Goal: Information Seeking & Learning: Learn about a topic

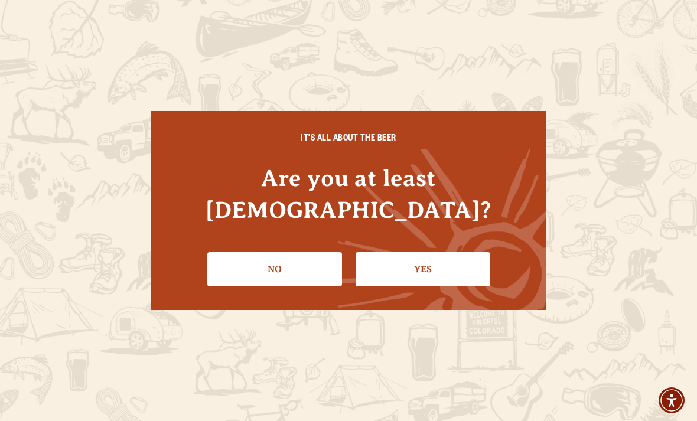
click at [448, 268] on link "Yes" at bounding box center [423, 269] width 135 height 34
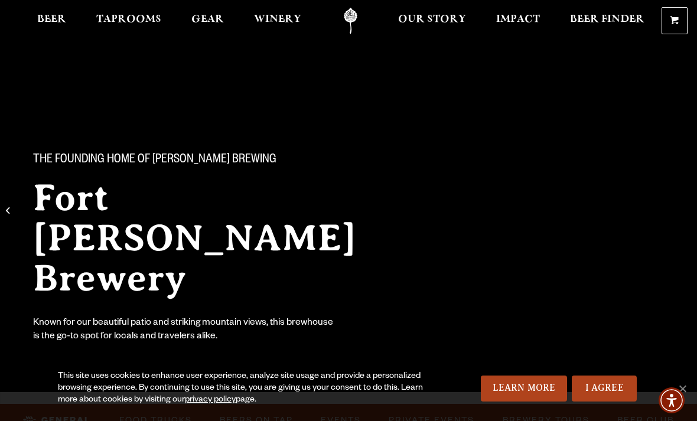
click at [87, 45] on div "The Founding Home of Odell Brewing Fort Collins Brewery Known for our beautiful…" at bounding box center [348, 200] width 697 height 401
click at [55, 24] on span "Beer" at bounding box center [51, 19] width 29 height 9
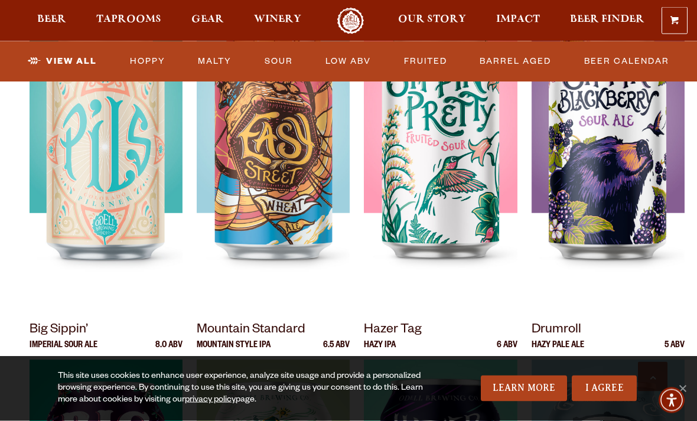
scroll to position [973, 0]
click at [142, 18] on span "Taprooms" at bounding box center [128, 19] width 65 height 9
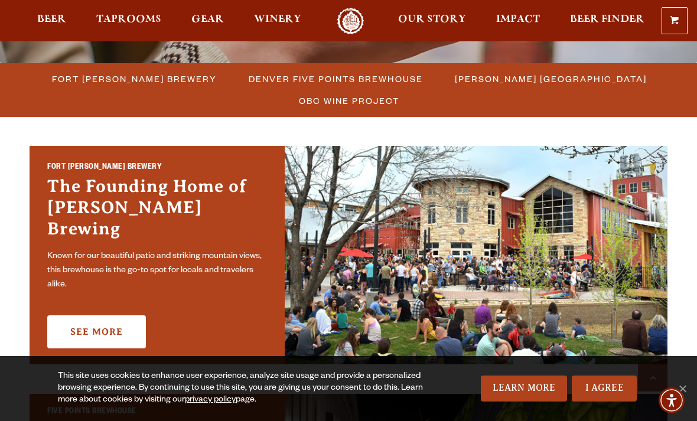
scroll to position [320, 0]
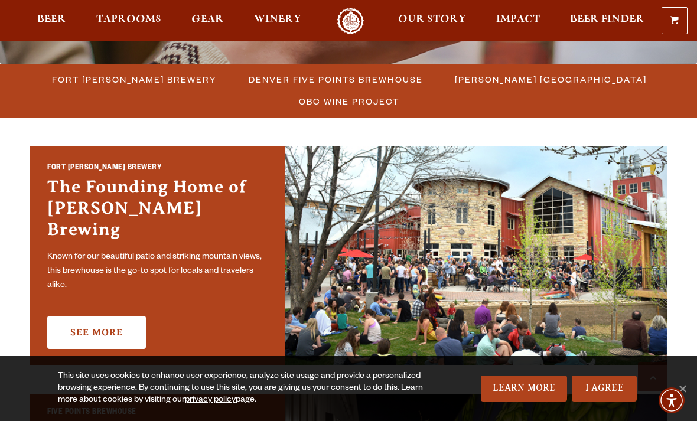
click at [183, 82] on span "Fort Collins Brewery" at bounding box center [134, 79] width 165 height 17
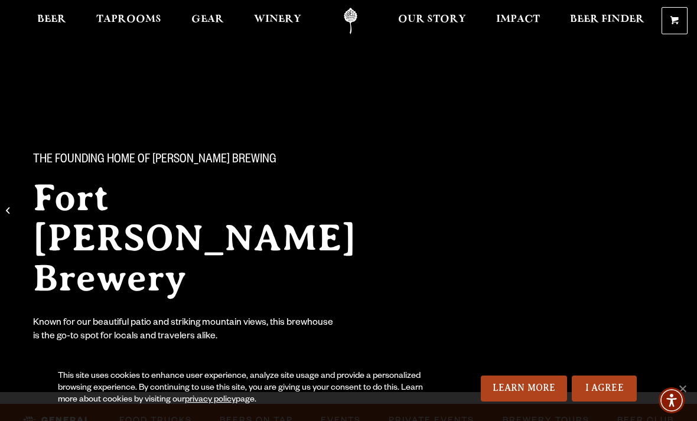
click at [59, 21] on span "Beer" at bounding box center [51, 19] width 29 height 9
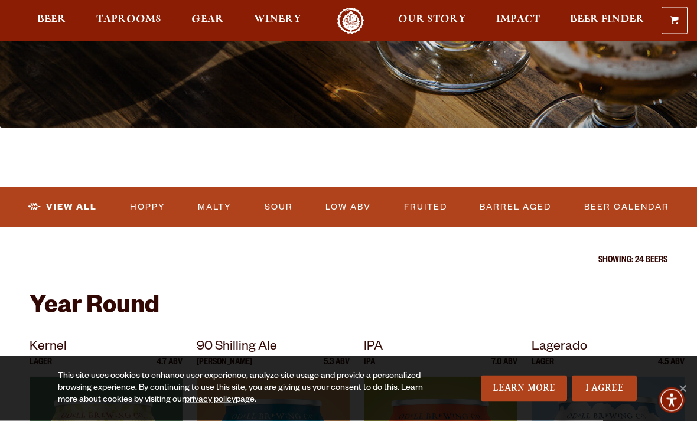
scroll to position [257, 0]
click at [80, 208] on link "View All" at bounding box center [62, 207] width 79 height 27
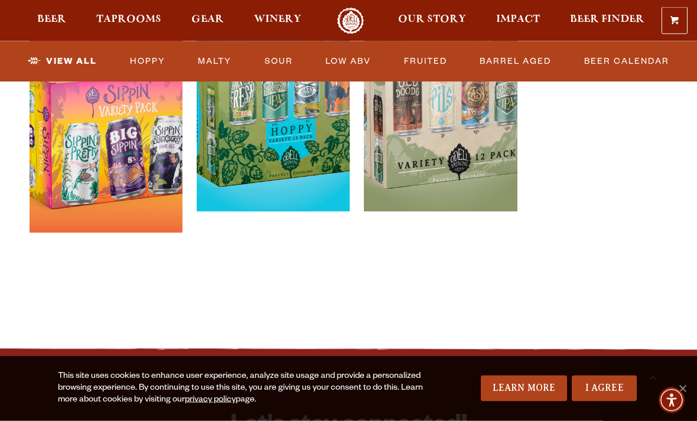
scroll to position [2575, 0]
click at [128, 24] on span "Taprooms" at bounding box center [128, 19] width 65 height 9
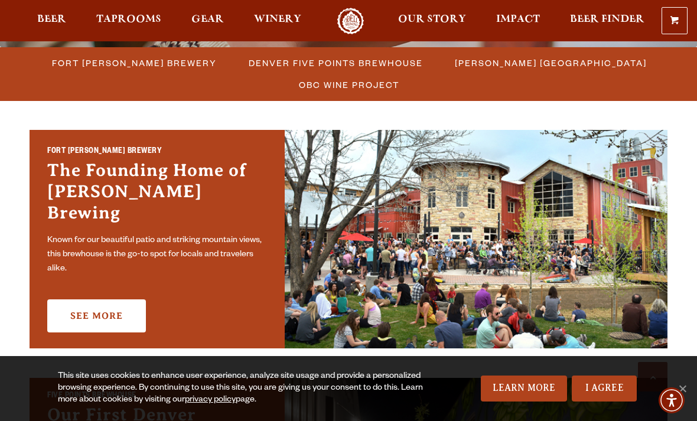
scroll to position [336, 0]
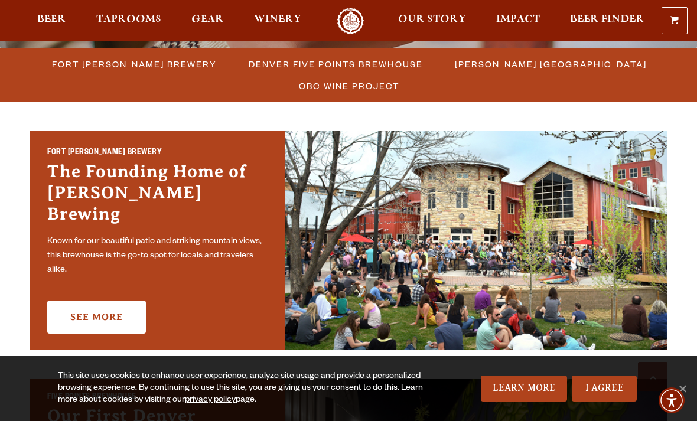
click at [161, 68] on span "Fort Collins Brewery" at bounding box center [134, 64] width 165 height 17
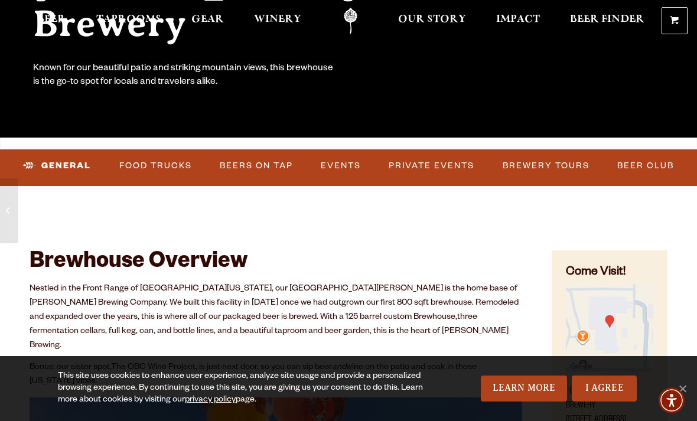
scroll to position [311, 0]
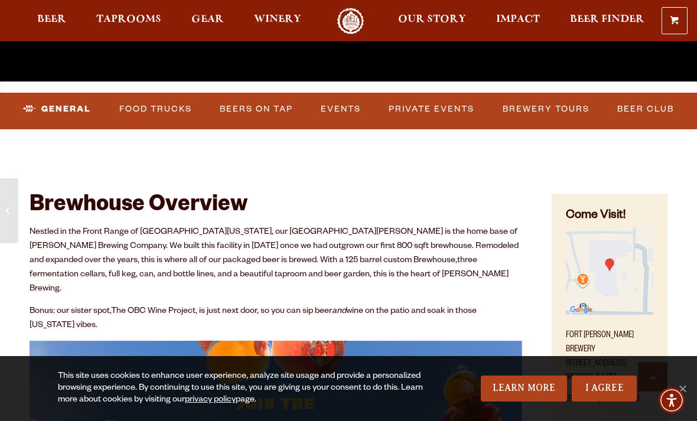
click at [264, 119] on link "Beers on Tap" at bounding box center [256, 109] width 83 height 27
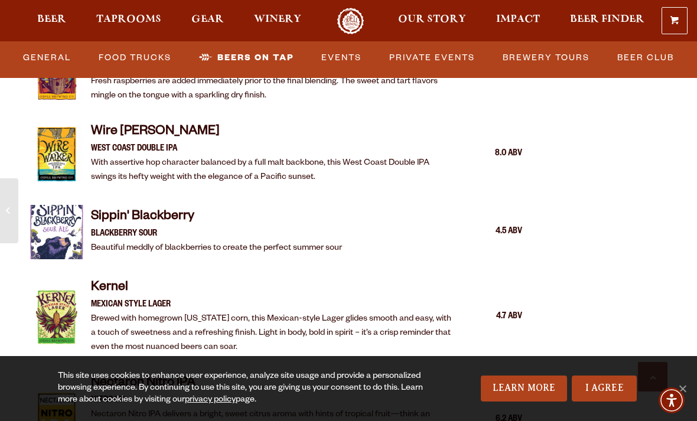
scroll to position [1955, 0]
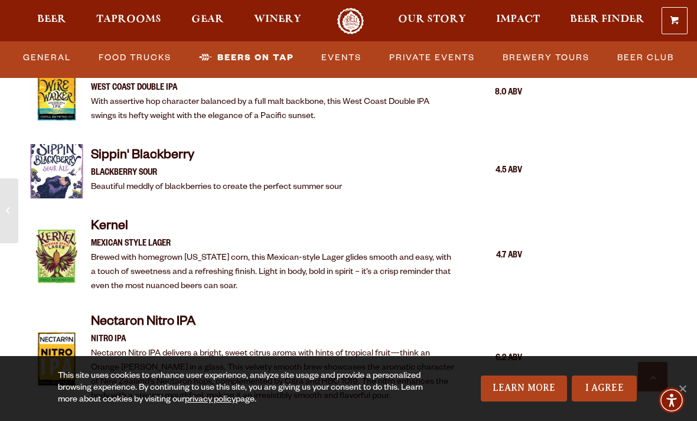
click at [173, 148] on h4 "Sippin' Blackberry" at bounding box center [216, 157] width 251 height 19
click at [67, 150] on img at bounding box center [57, 171] width 54 height 54
click at [153, 167] on p "Blackberry Sour" at bounding box center [216, 174] width 251 height 14
click at [174, 167] on p "Blackberry Sour" at bounding box center [216, 174] width 251 height 14
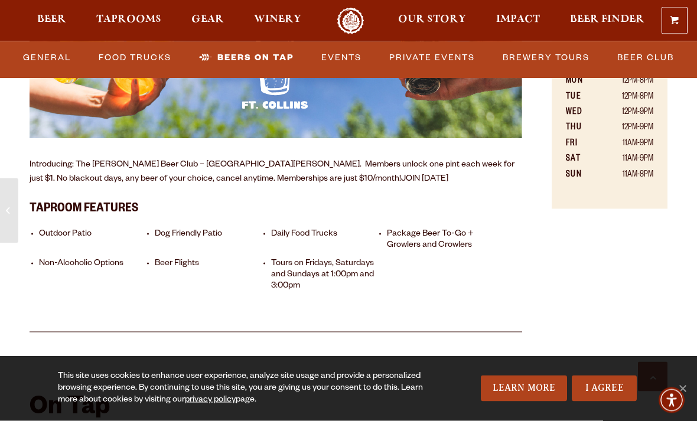
scroll to position [778, 0]
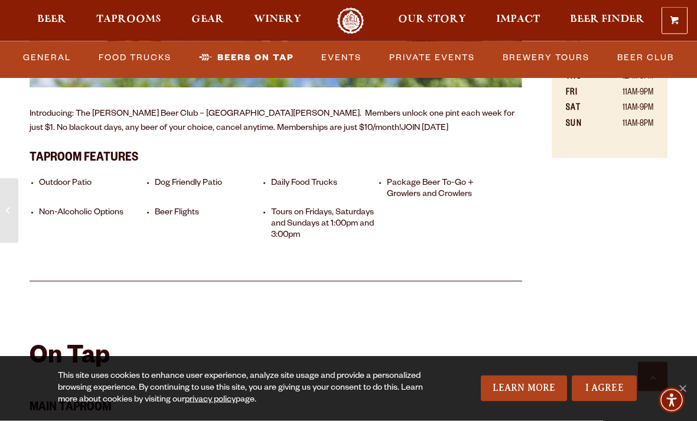
click at [192, 208] on li "Beer Flights" at bounding box center [210, 225] width 111 height 34
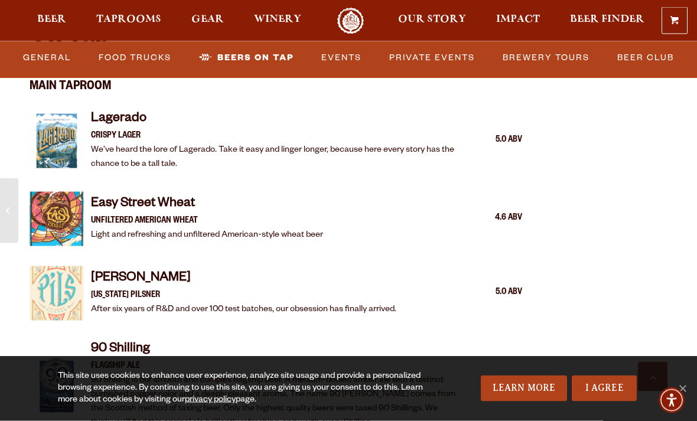
scroll to position [1232, 0]
